Goal: Task Accomplishment & Management: Manage account settings

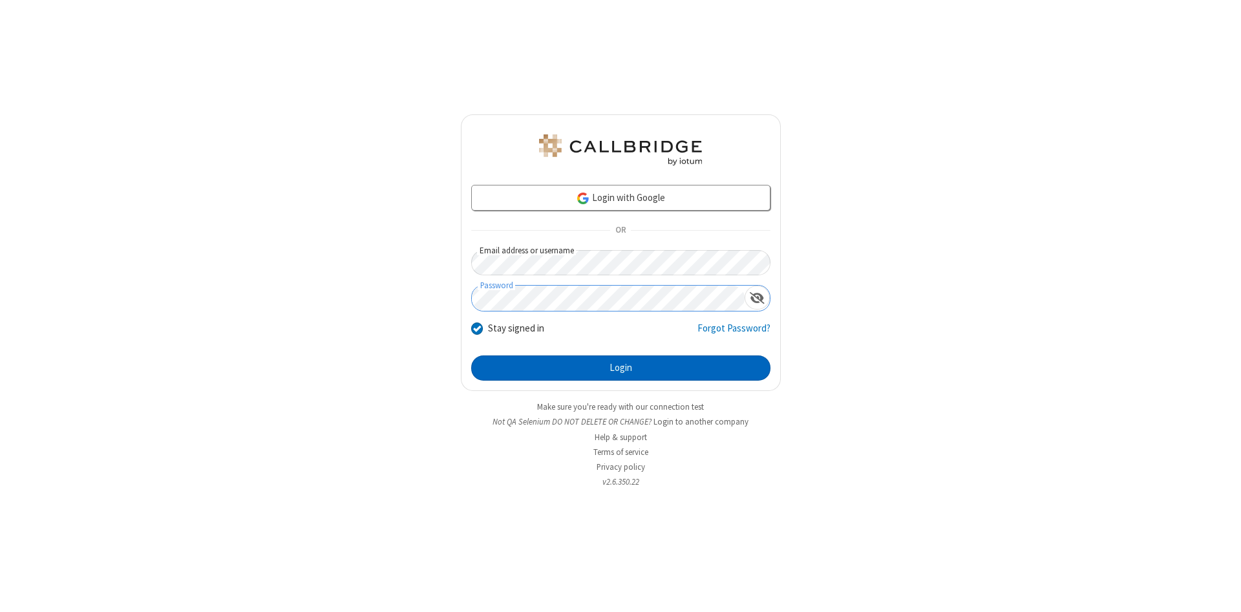
click at [620, 368] on button "Login" at bounding box center [620, 368] width 299 height 26
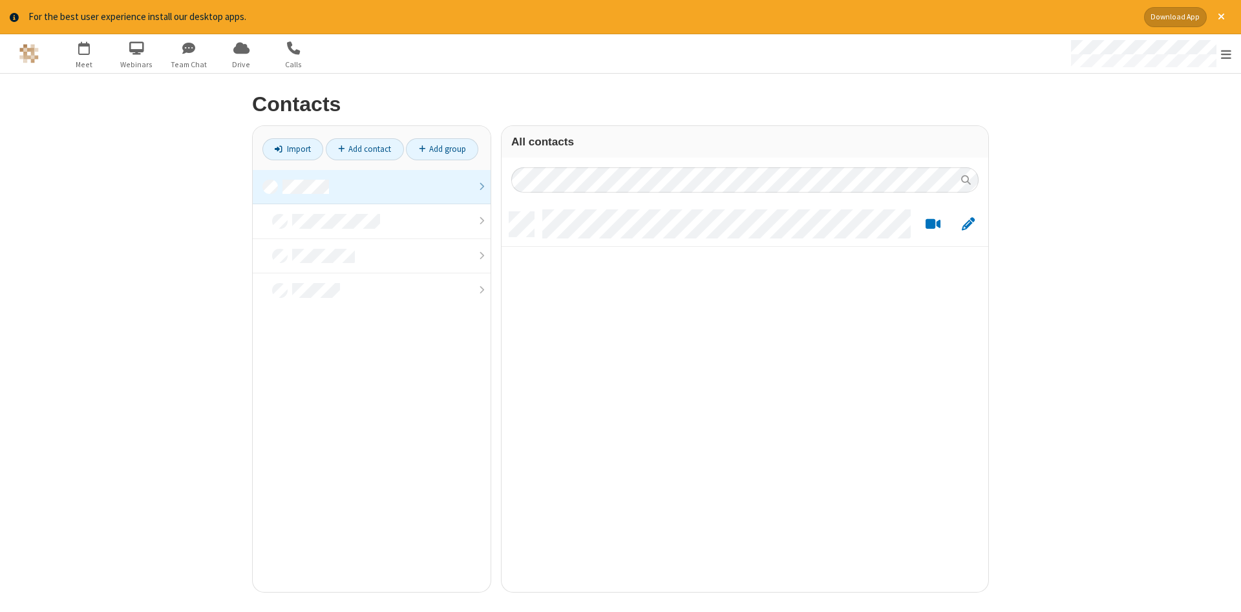
click at [372, 187] on link at bounding box center [372, 187] width 238 height 35
click at [365, 149] on link "Add contact" at bounding box center [365, 149] width 78 height 22
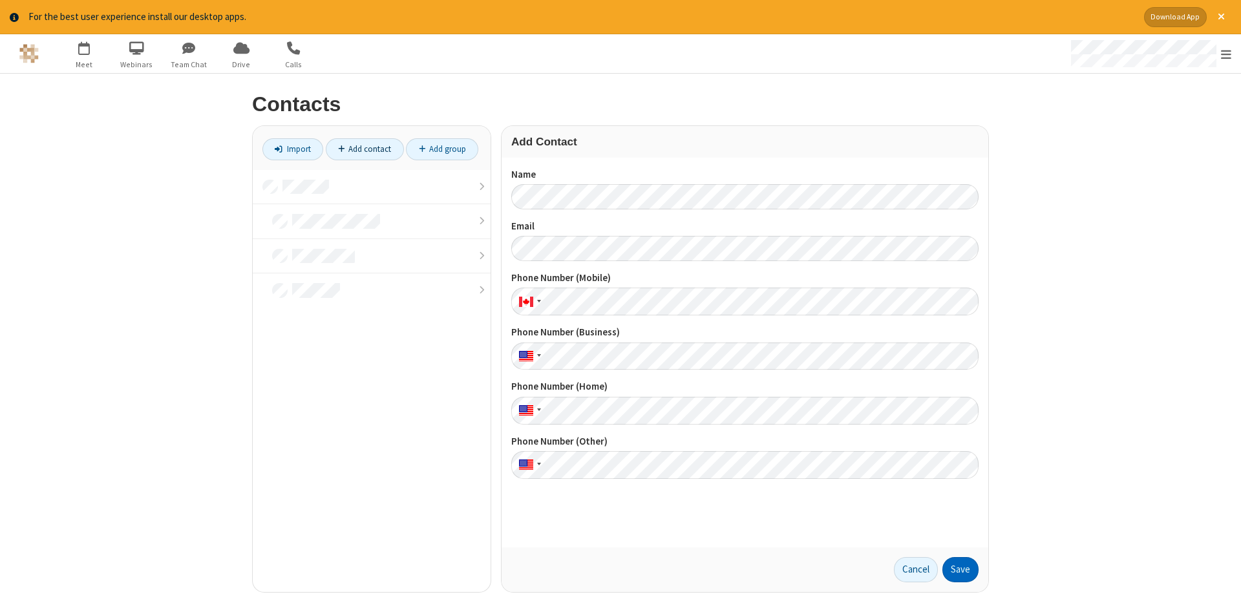
click at [960, 569] on button "Save" at bounding box center [960, 570] width 36 height 26
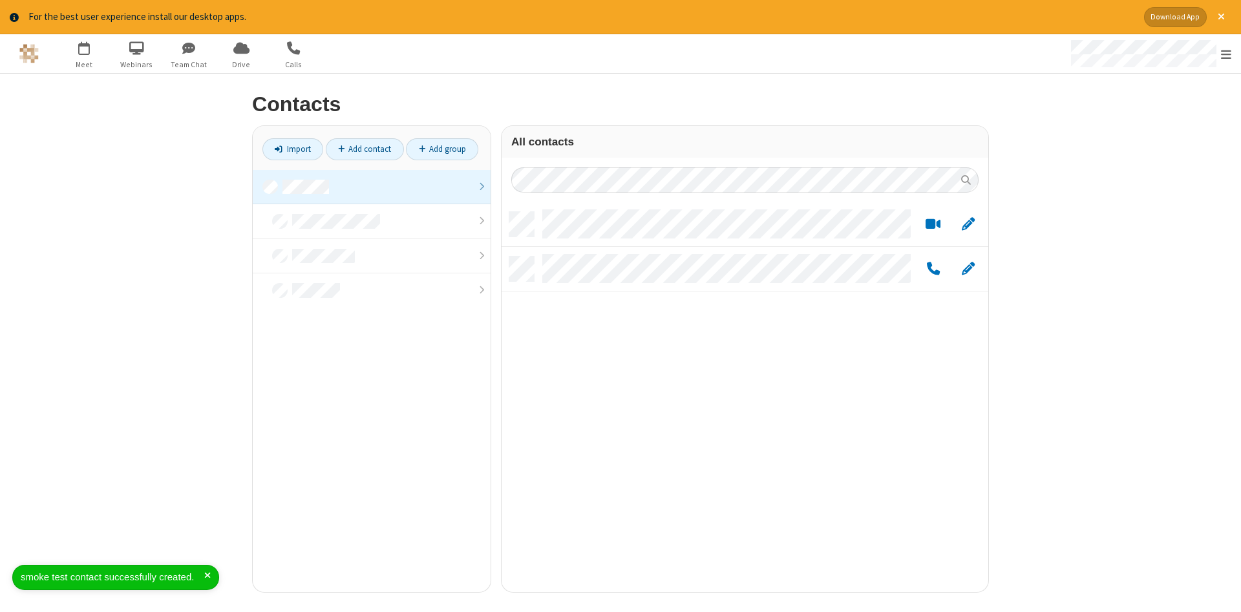
scroll to position [390, 487]
